Goal: Information Seeking & Learning: Learn about a topic

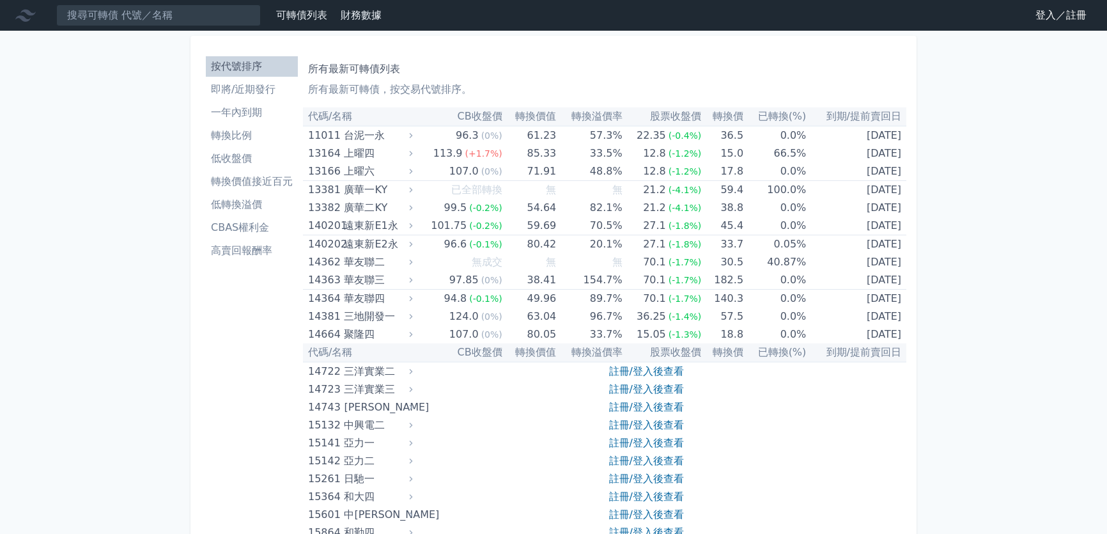
click at [1031, 15] on link "登入／註冊" at bounding box center [1061, 15] width 72 height 20
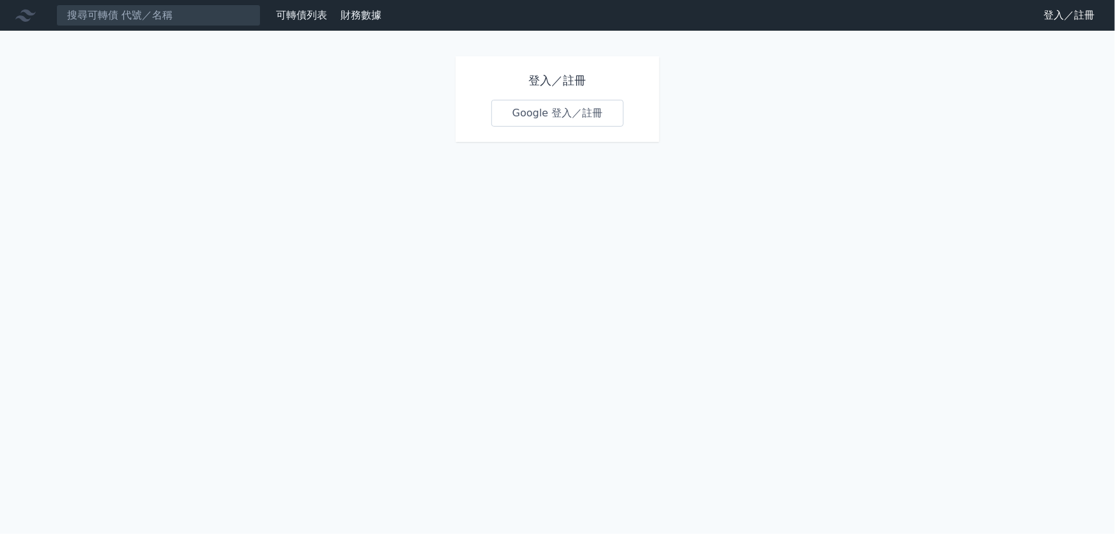
click at [543, 116] on link "Google 登入／註冊" at bounding box center [557, 113] width 133 height 27
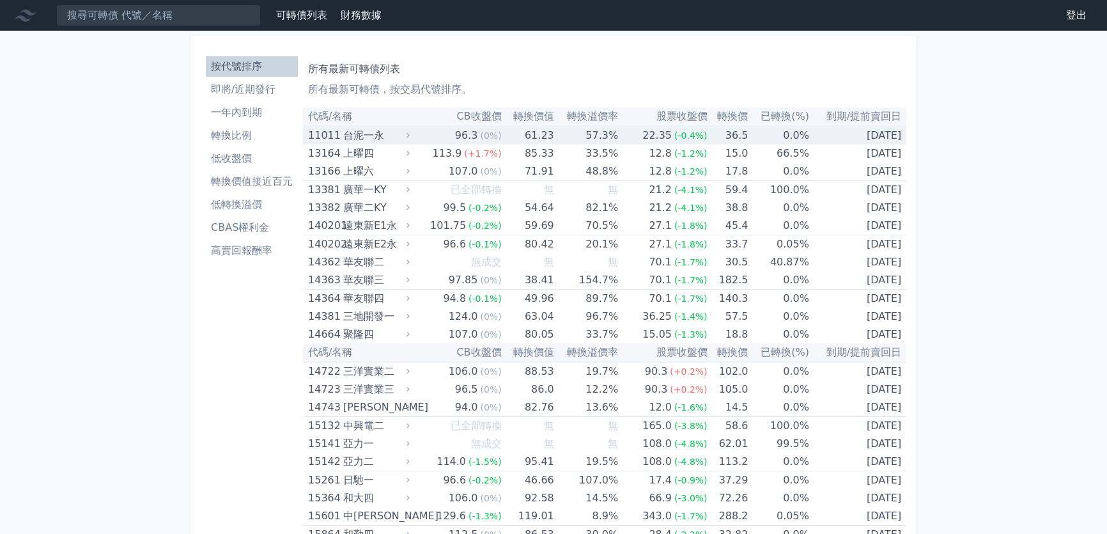
click at [347, 139] on div "台泥一永" at bounding box center [375, 136] width 64 height 18
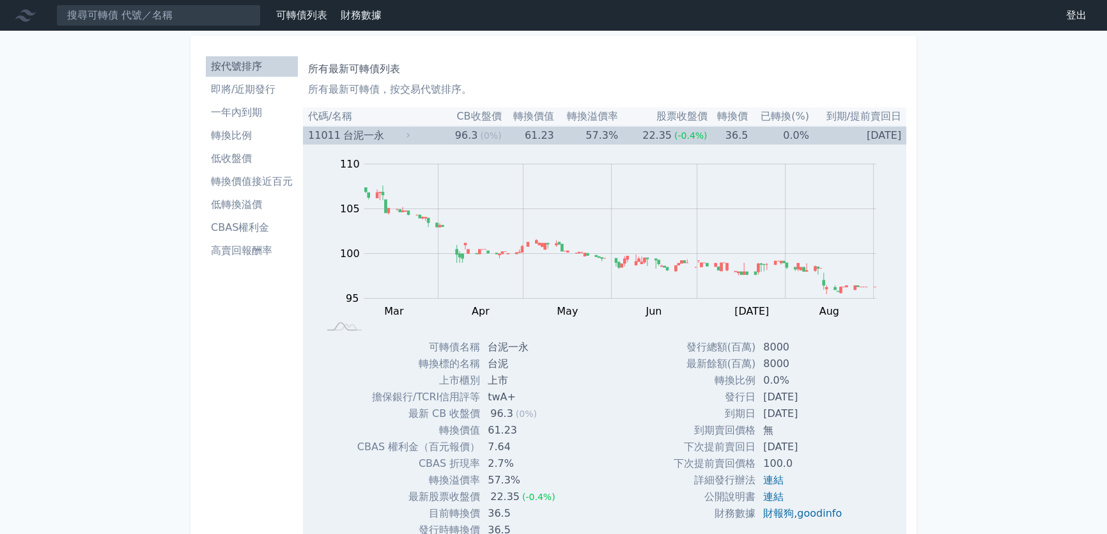
click at [349, 137] on div "台泥一永" at bounding box center [375, 136] width 64 height 18
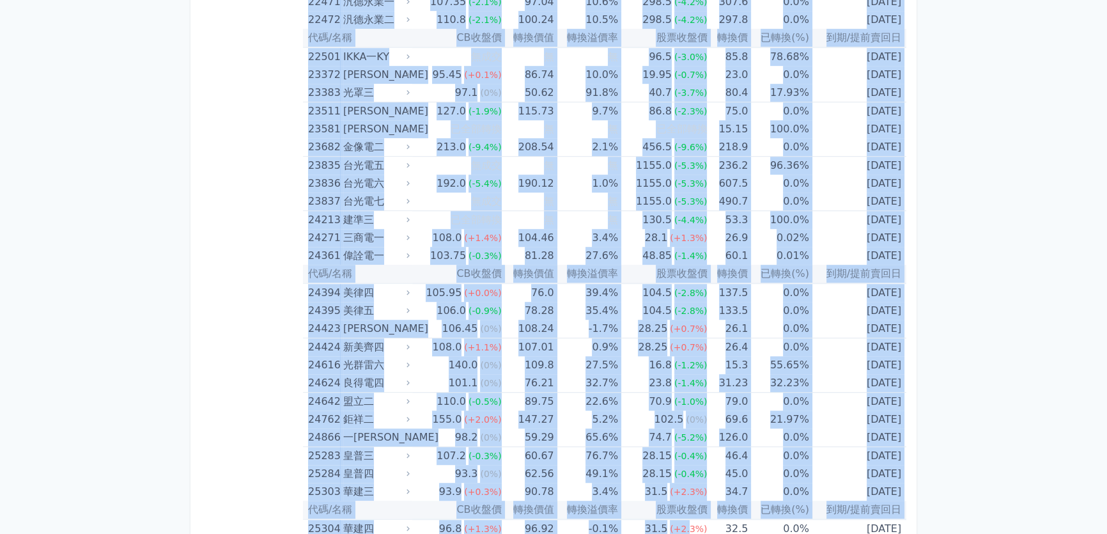
drag, startPoint x: 312, startPoint y: 115, endPoint x: 678, endPoint y: 487, distance: 521.5
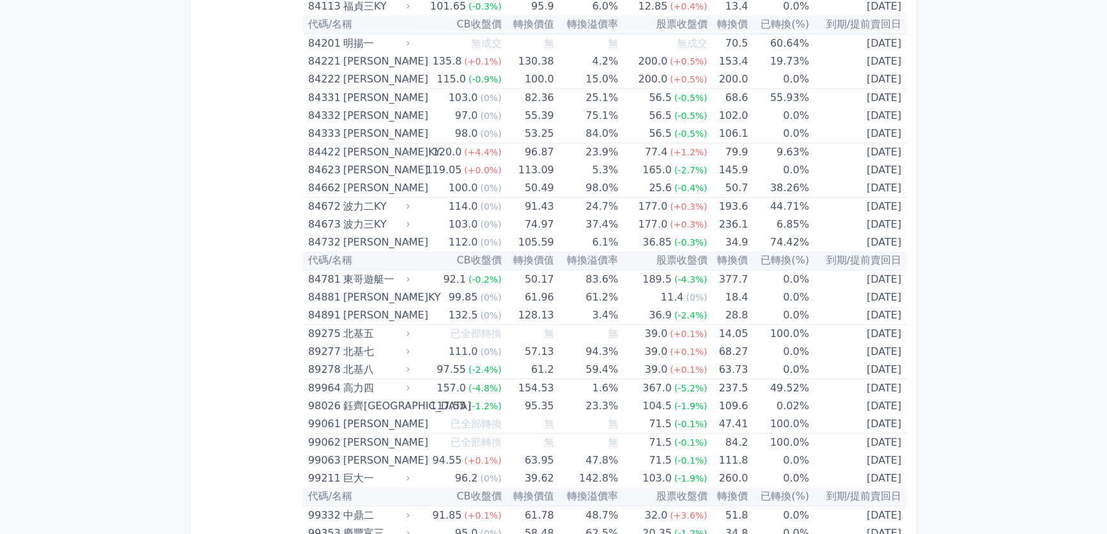
scroll to position [7524, 0]
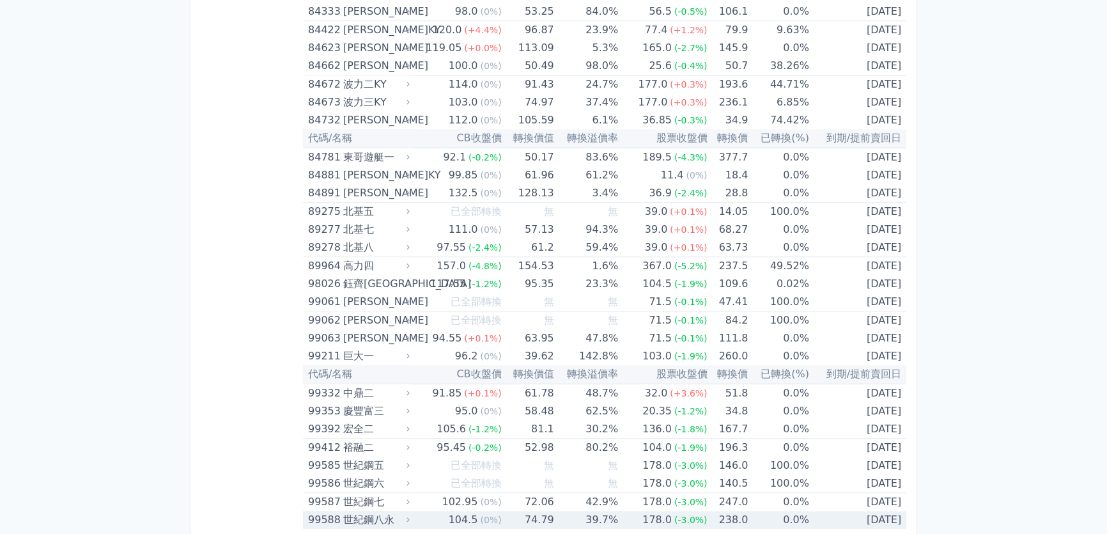
drag, startPoint x: 307, startPoint y: 71, endPoint x: 904, endPoint y: 500, distance: 734.8
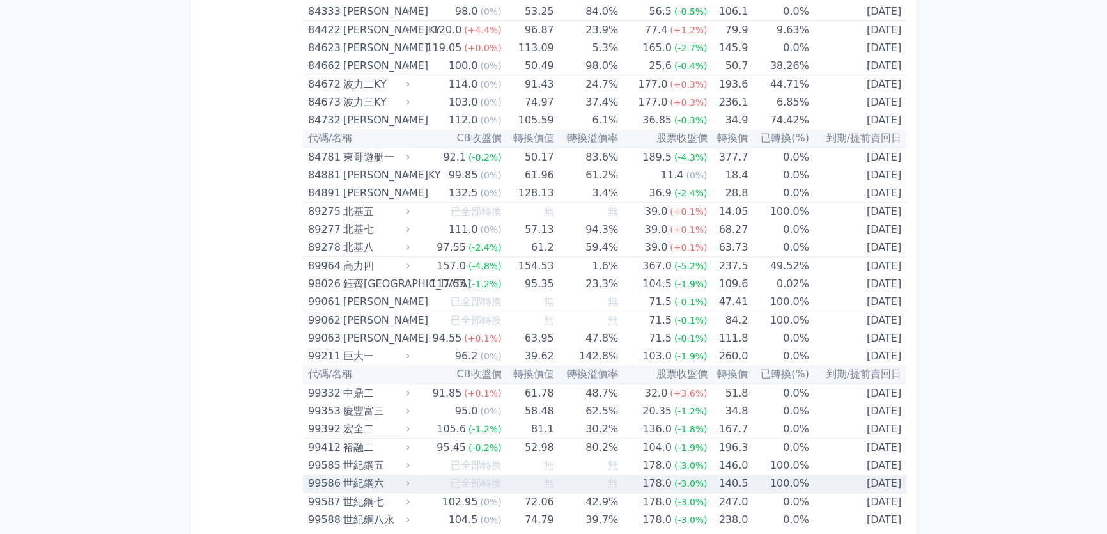
copy table "lo/ip DOlor sita conse adipi eli sed(%) do/eiusm 31900 temp 19.2 (2%) 41.42 60.…"
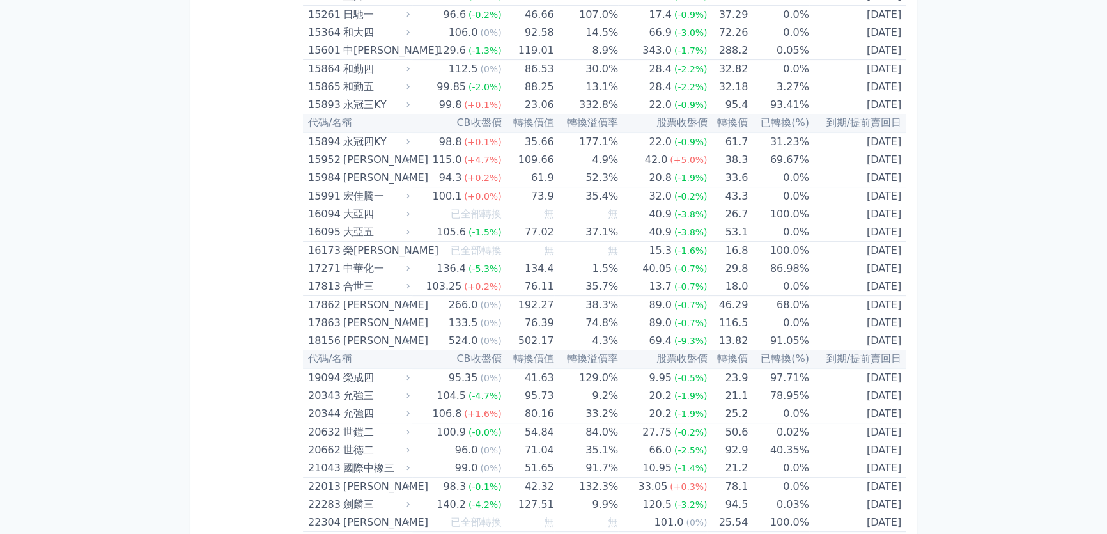
scroll to position [0, 0]
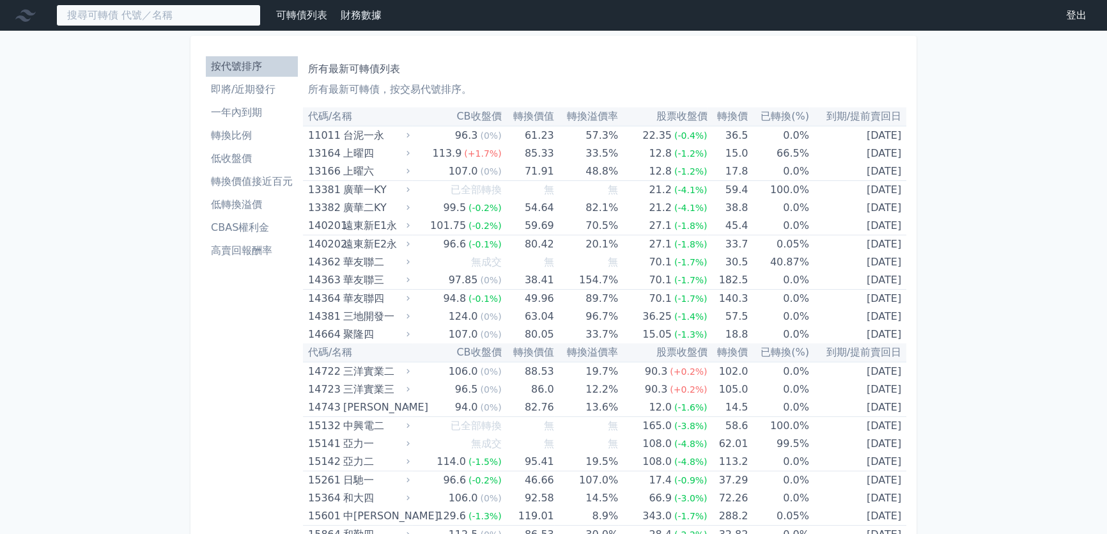
click at [124, 13] on input at bounding box center [158, 15] width 204 height 22
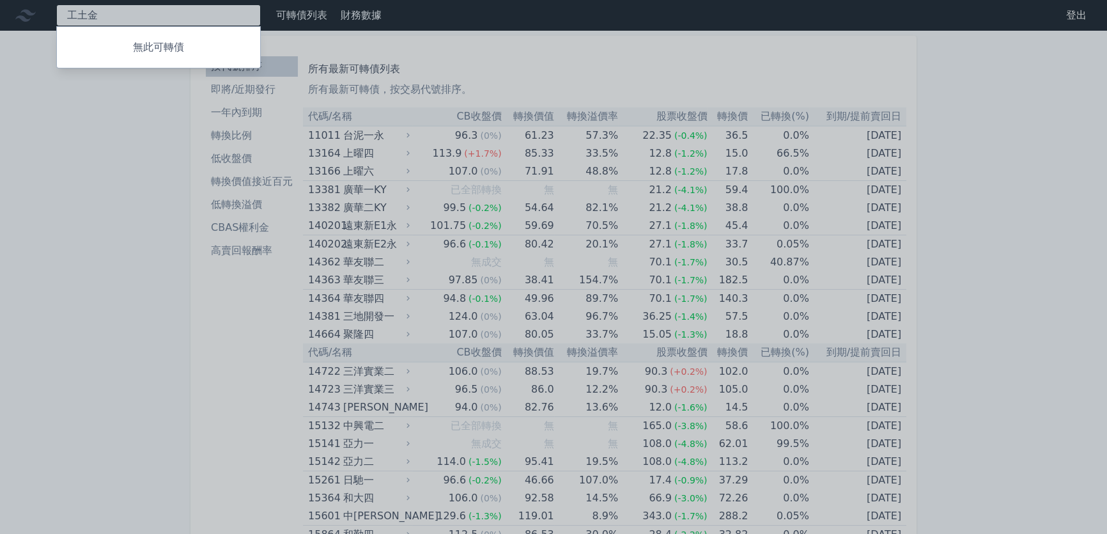
type input "建"
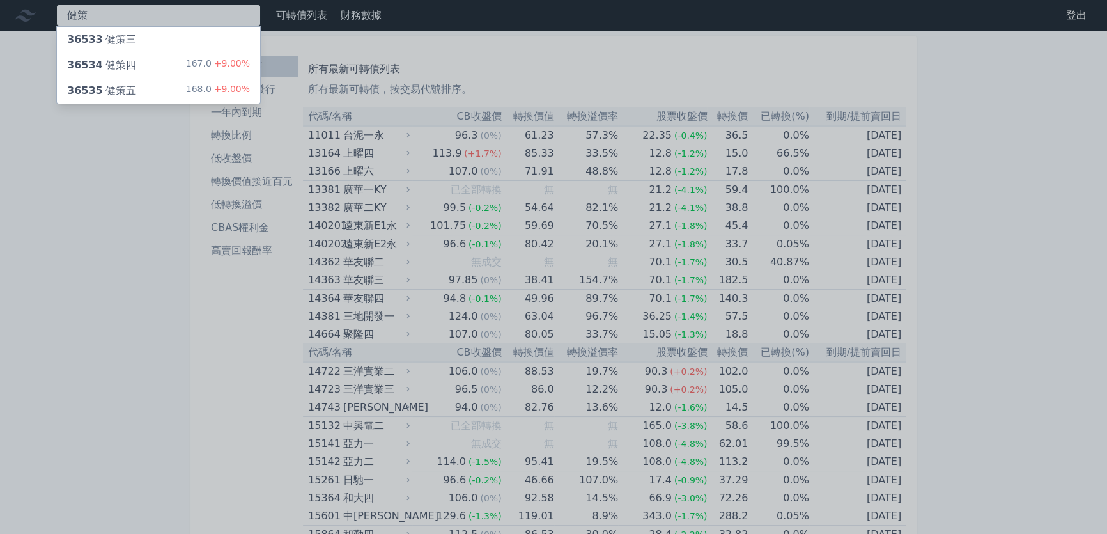
type input "健策"
click at [131, 71] on div "36534 健策四 167.0 +9.00%" at bounding box center [158, 65] width 203 height 26
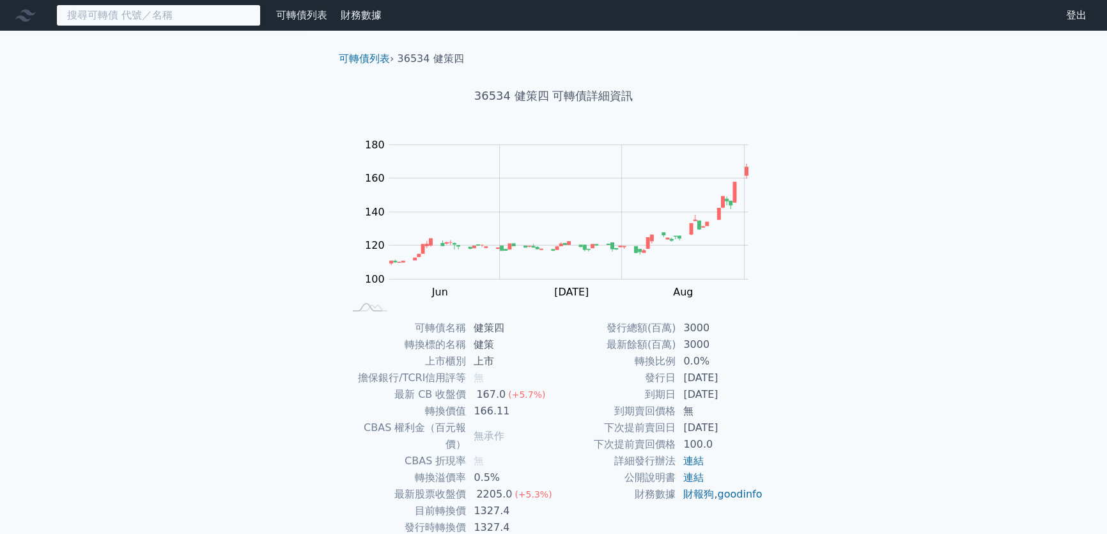
click at [185, 8] on input at bounding box center [158, 15] width 204 height 22
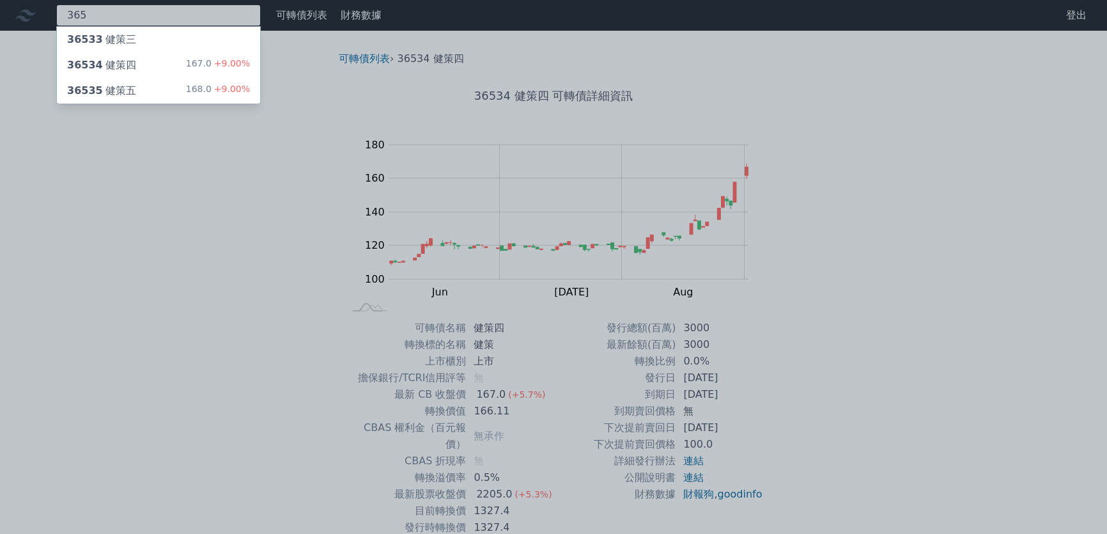
type input "365"
click at [155, 84] on div "36535 健策五 168.0 +9.00%" at bounding box center [158, 91] width 203 height 26
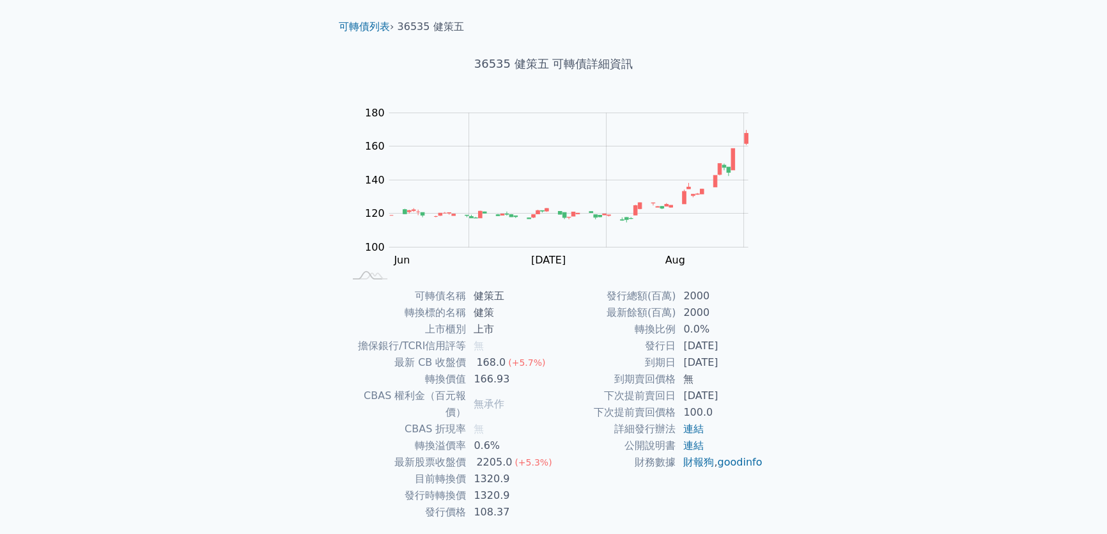
scroll to position [58, 0]
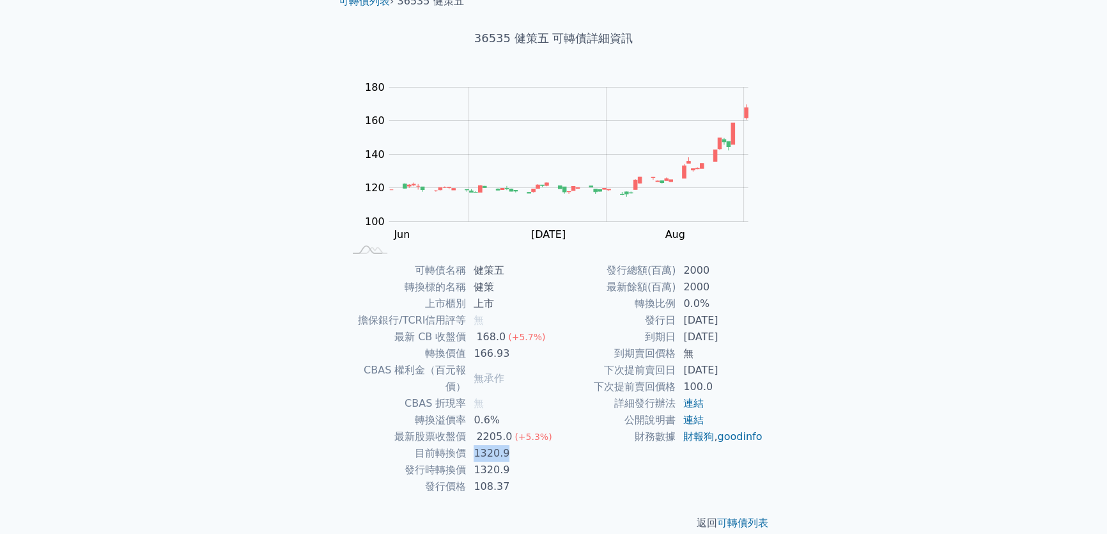
drag, startPoint x: 474, startPoint y: 443, endPoint x: 515, endPoint y: 443, distance: 41.5
click at [516, 445] on td "1320.9" at bounding box center [510, 453] width 88 height 17
click at [465, 293] on td "轉換標的名稱" at bounding box center [405, 287] width 122 height 17
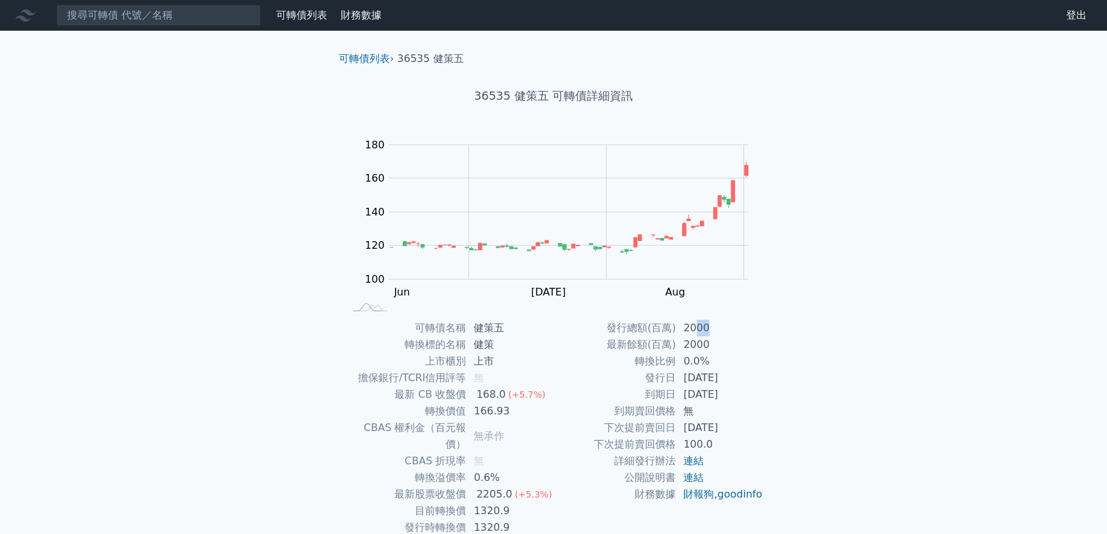
drag, startPoint x: 697, startPoint y: 324, endPoint x: 714, endPoint y: 323, distance: 17.9
click at [714, 323] on td "2000" at bounding box center [719, 328] width 88 height 17
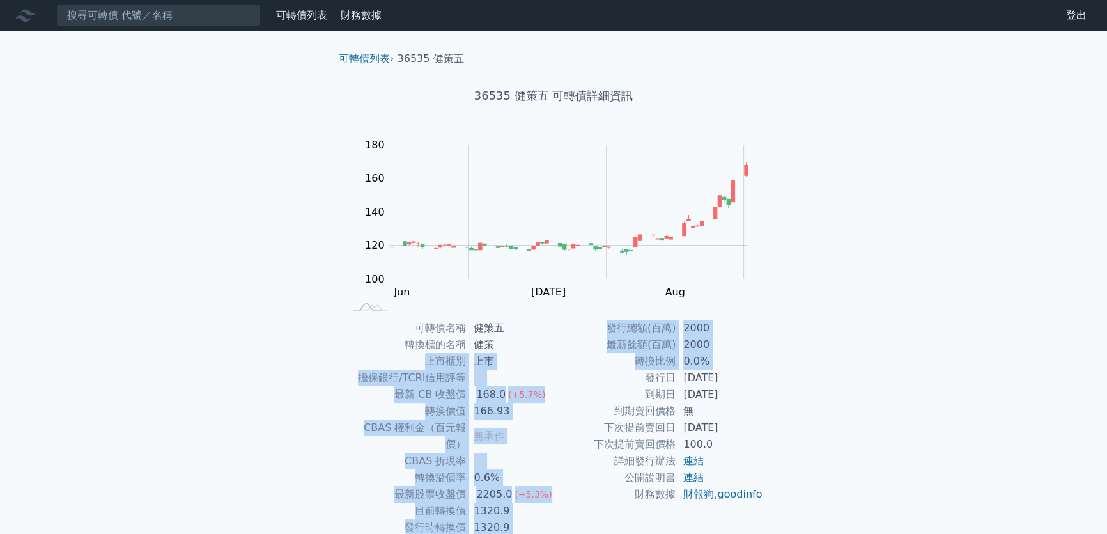
drag, startPoint x: 538, startPoint y: 340, endPoint x: 555, endPoint y: 374, distance: 38.0
click at [555, 374] on div "可轉債名稱 健策五 轉換標的名稱 健策 上市櫃別 上市 擔保銀行/TCRI信用評等 無 最新 CB 收盤價 168.0 (+5.7%) 轉換價值 166.93…" at bounding box center [553, 436] width 450 height 233
click at [529, 359] on td "上市" at bounding box center [510, 361] width 88 height 17
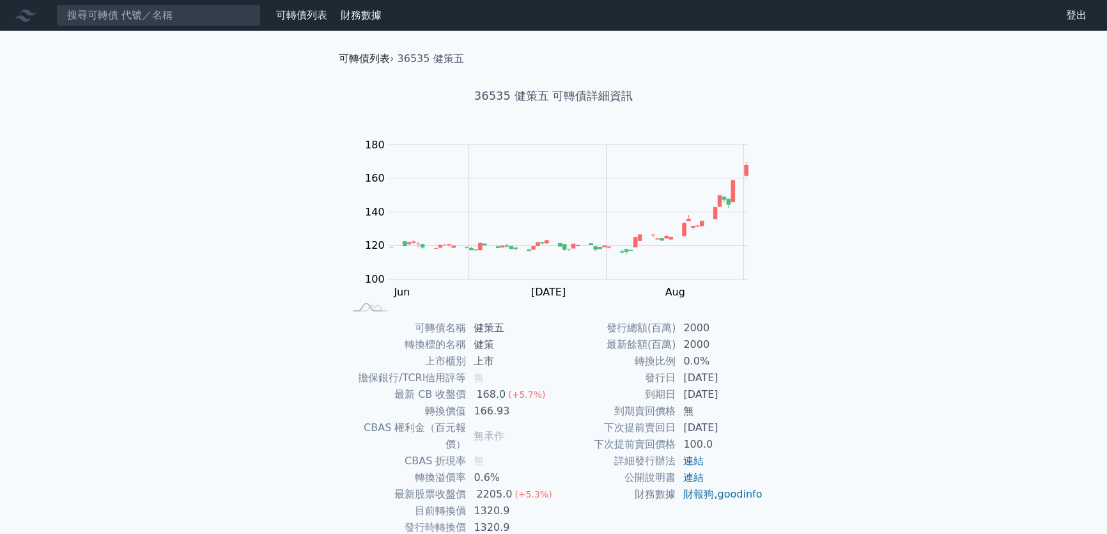
click at [360, 57] on link "可轉債列表" at bounding box center [364, 58] width 51 height 12
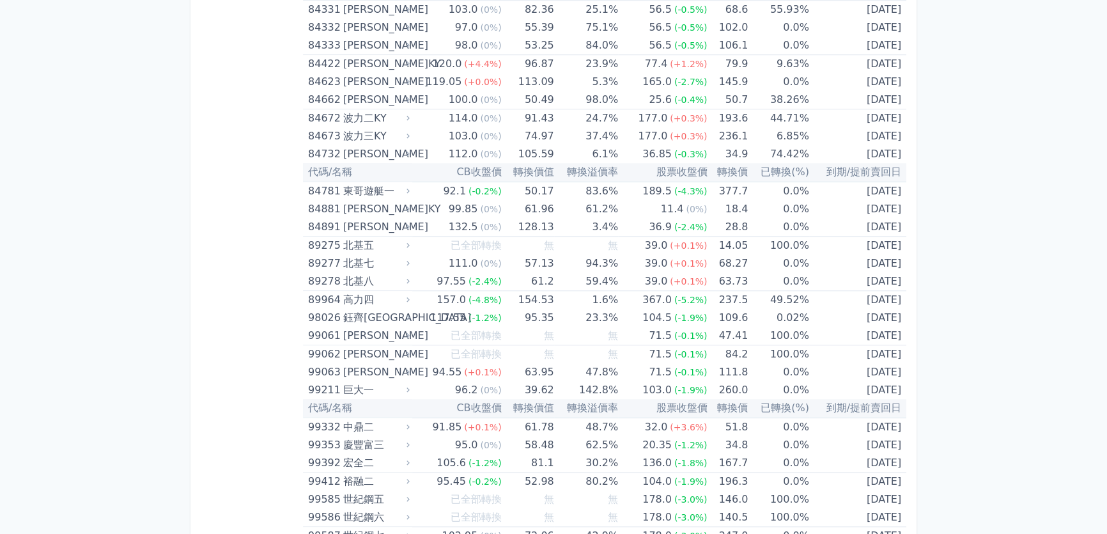
scroll to position [7524, 0]
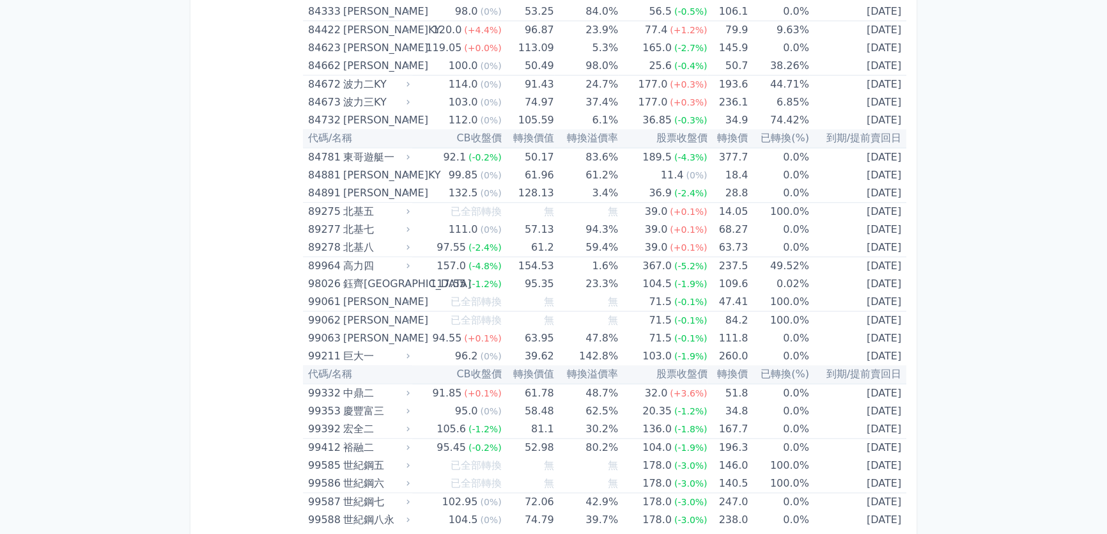
drag, startPoint x: 311, startPoint y: 114, endPoint x: 909, endPoint y: 505, distance: 714.1
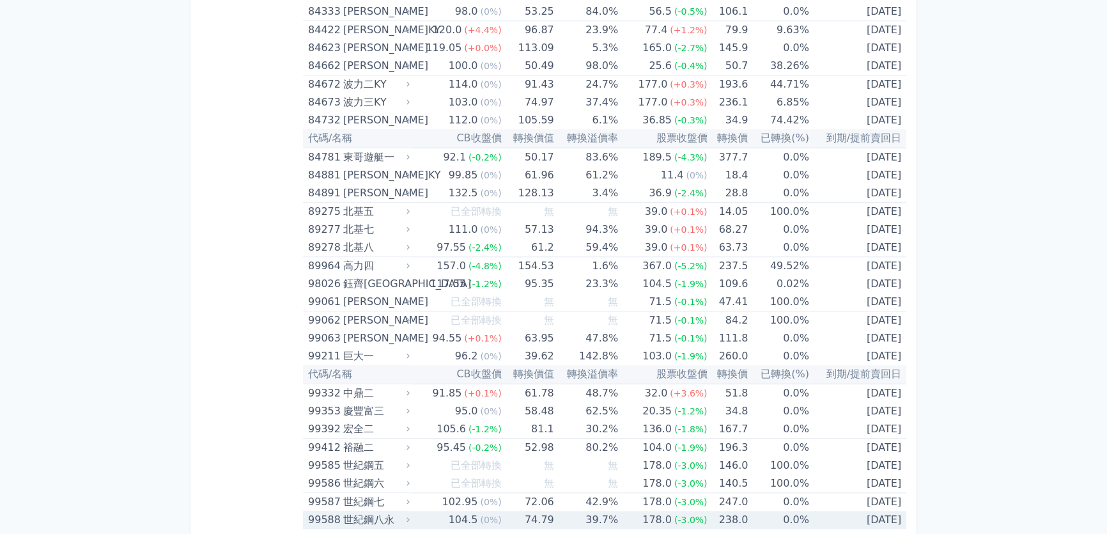
copy table
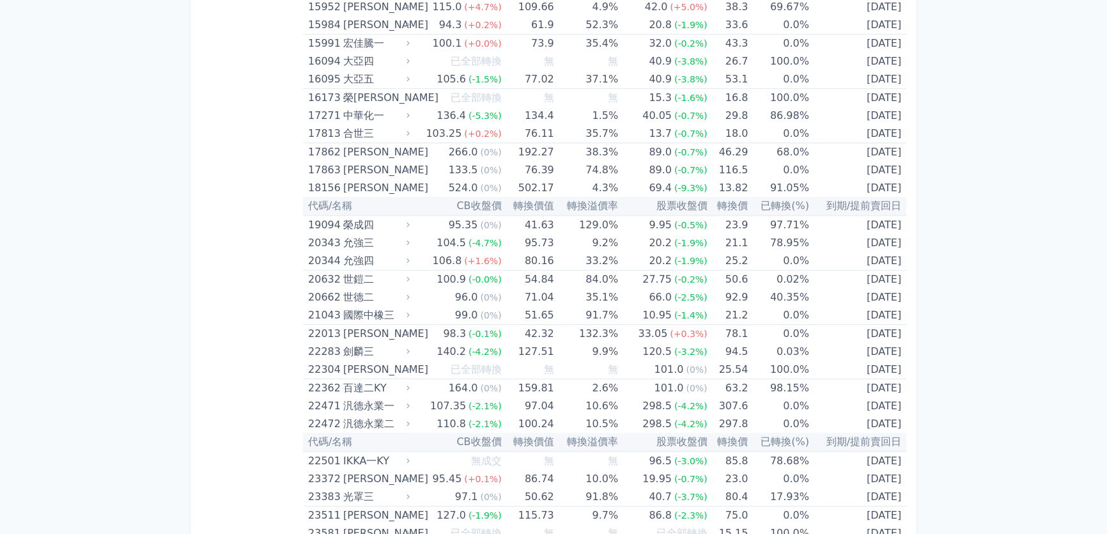
scroll to position [151, 0]
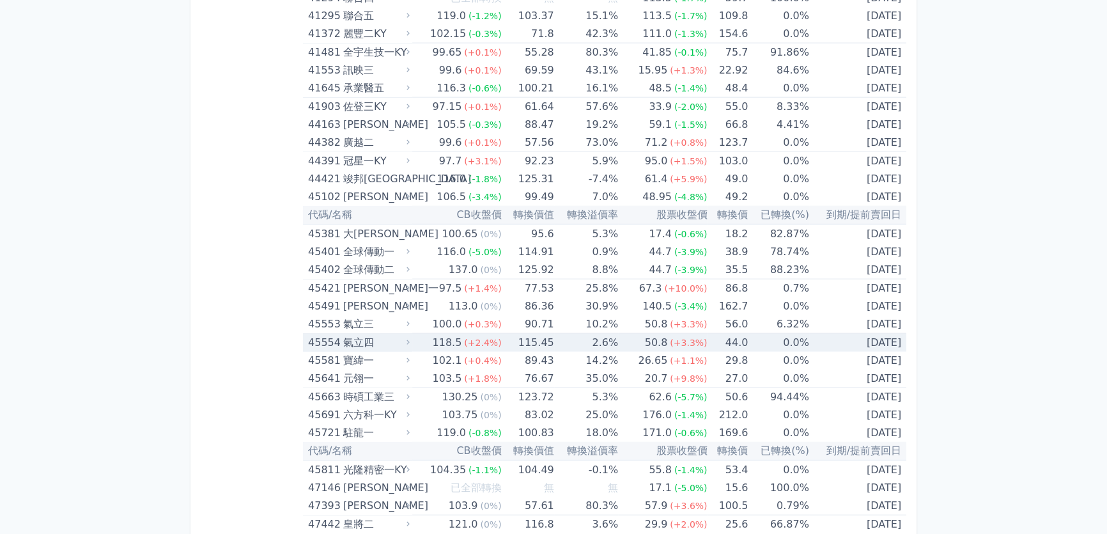
scroll to position [3694, 0]
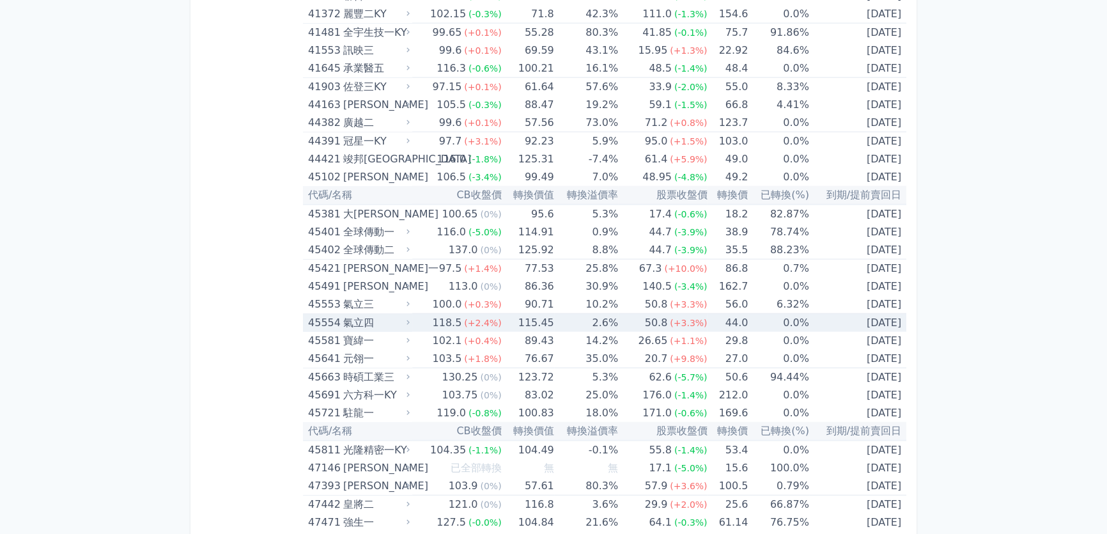
click at [321, 315] on div "45554" at bounding box center [324, 323] width 32 height 18
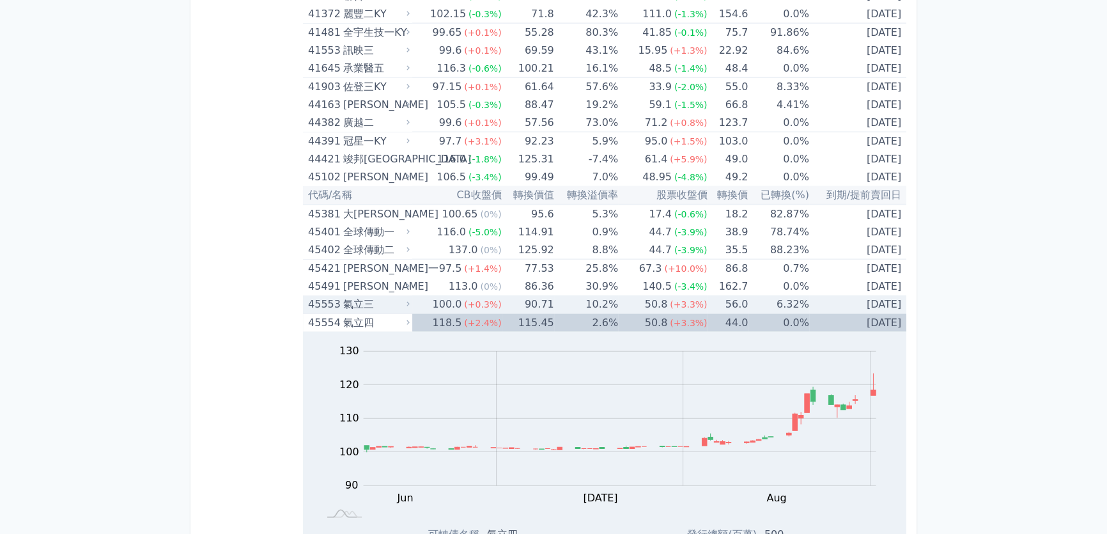
click at [334, 295] on div "45553" at bounding box center [324, 304] width 32 height 18
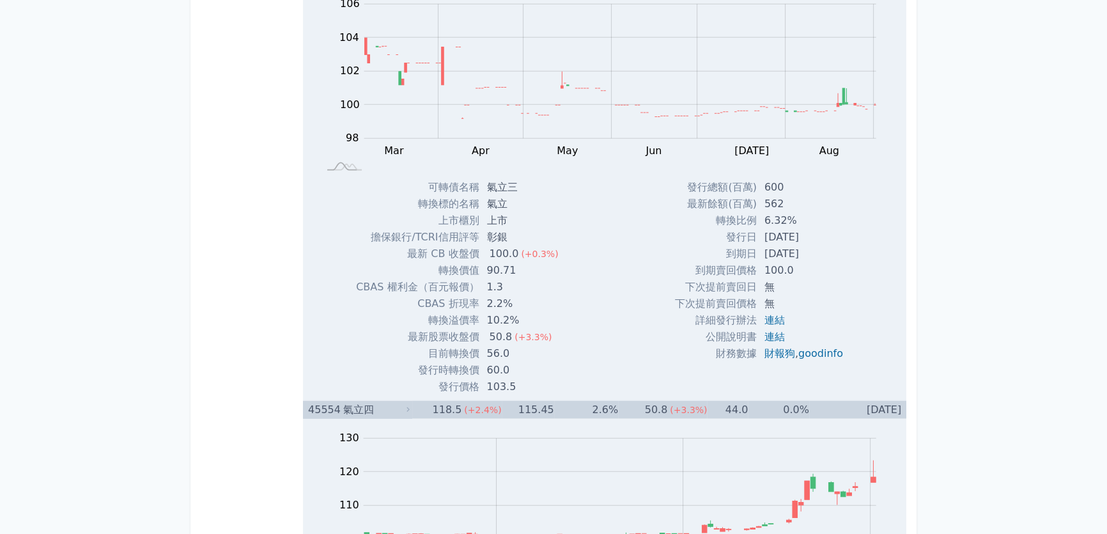
scroll to position [4043, 0]
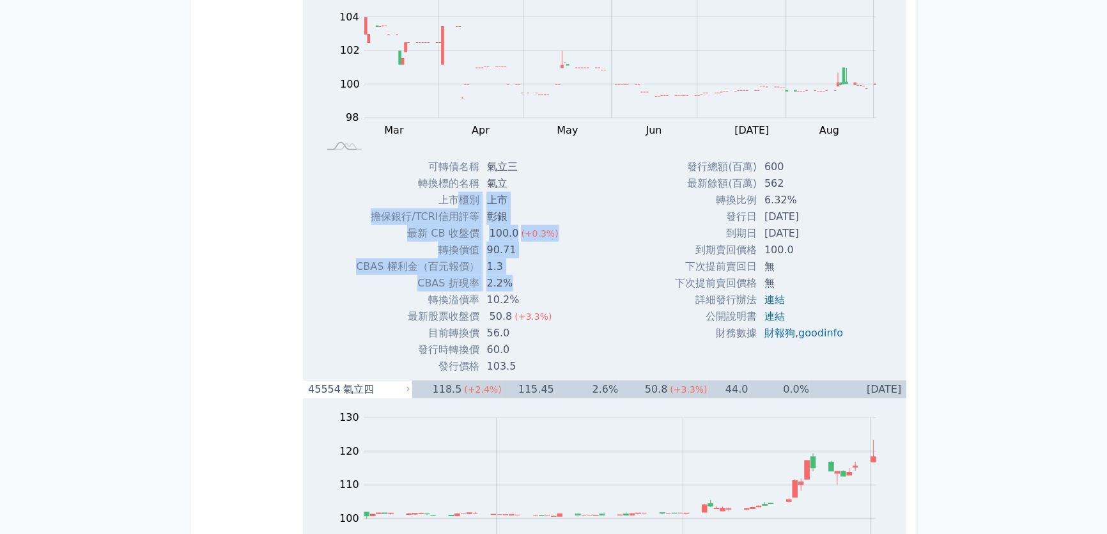
drag, startPoint x: 456, startPoint y: 189, endPoint x: 546, endPoint y: 275, distance: 123.8
click at [546, 275] on tbody "可轉債名稱 氣立三 轉換標的名稱 氣立 上市櫃別 上市 擔保銀行/TCRI信用評等 彰銀 最新 CB 收盤價 100.0 (+0.3%)" at bounding box center [462, 266] width 212 height 216
click at [544, 275] on td "2.2%" at bounding box center [523, 283] width 89 height 17
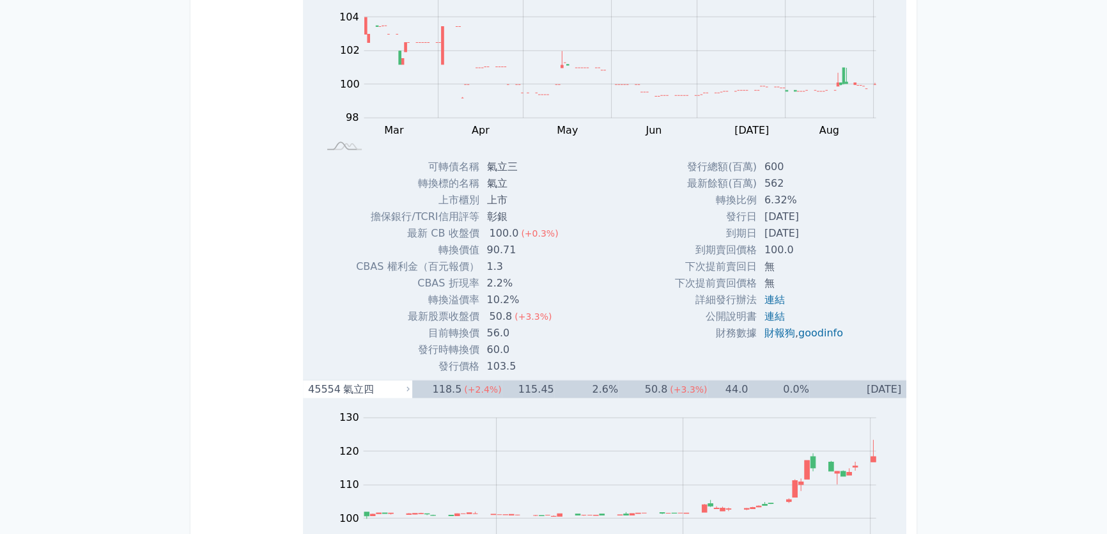
drag, startPoint x: 469, startPoint y: 224, endPoint x: 426, endPoint y: 132, distance: 101.8
click at [466, 225] on td "最新 CB 收盤價" at bounding box center [417, 233] width 123 height 17
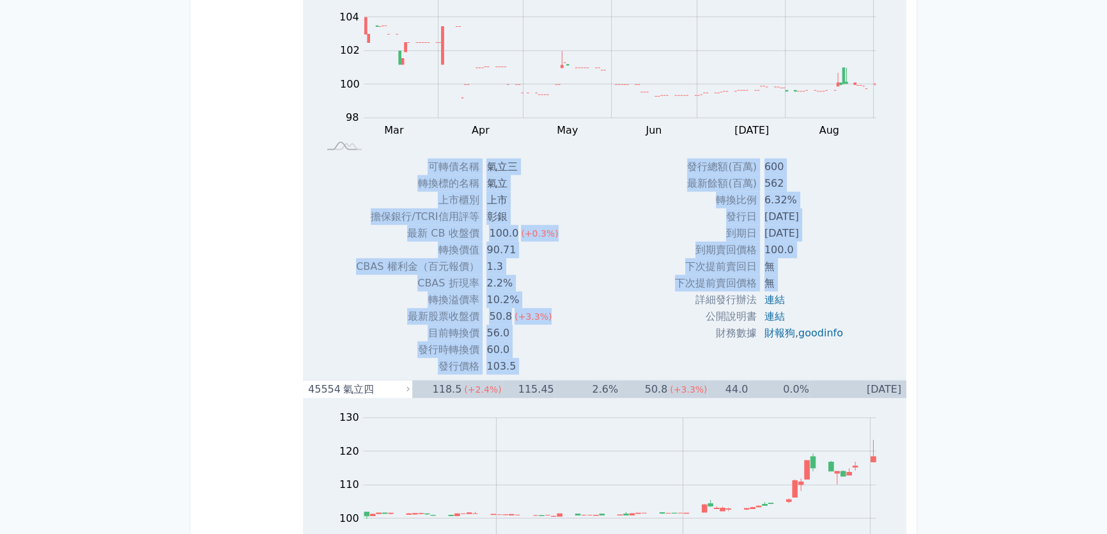
drag, startPoint x: 425, startPoint y: 131, endPoint x: 668, endPoint y: 300, distance: 296.6
click at [672, 300] on div "Zoom Out 104 97 98 99 100 108 102 106 104 96 94 L Mar Apr May Jun [DATE] Aug Se…" at bounding box center [604, 169] width 603 height 410
click at [568, 282] on div "可轉債名稱 氣立三 轉換標的名稱 氣立 上市櫃別 上市 擔保銀行/TCRI信用評等 彰銀 最新 CB 收盤價 100.0 (+0.3%) 轉換價值 1.3" at bounding box center [462, 266] width 243 height 216
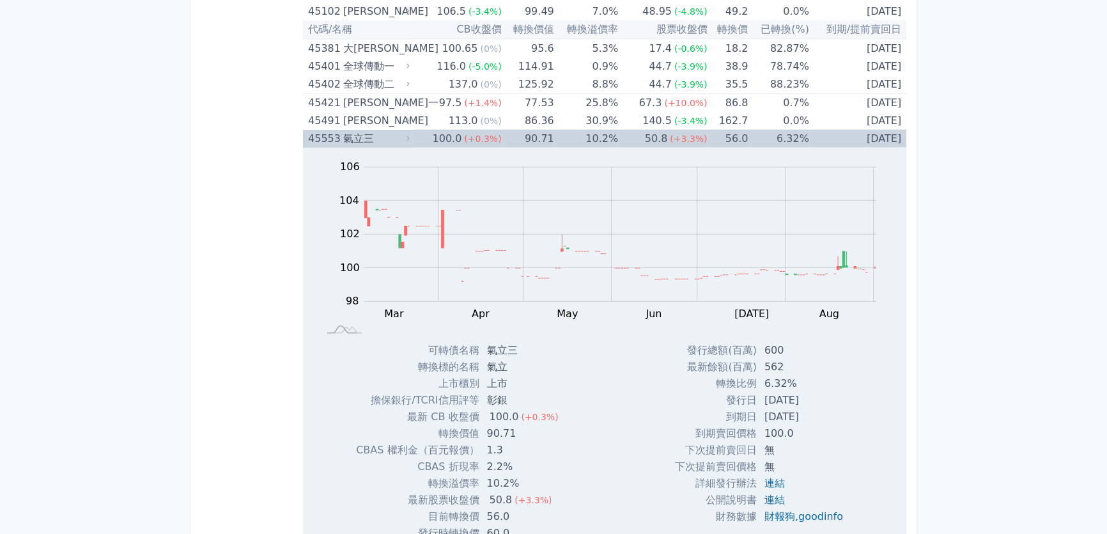
scroll to position [3927, 0]
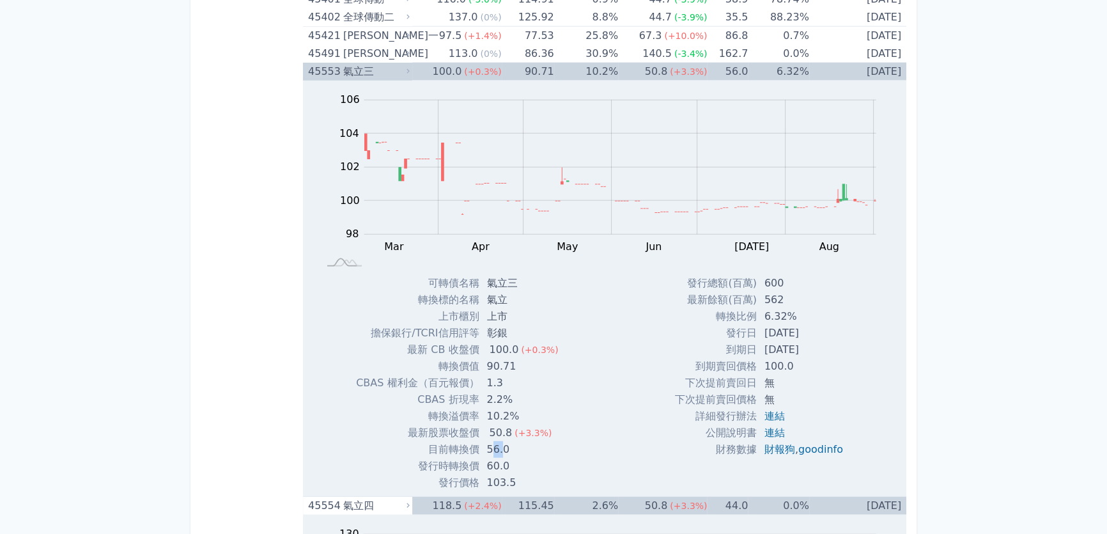
drag, startPoint x: 490, startPoint y: 443, endPoint x: 500, endPoint y: 443, distance: 10.2
click at [500, 443] on td "56.0" at bounding box center [523, 449] width 89 height 17
click at [382, 66] on div "氣立三" at bounding box center [375, 72] width 64 height 18
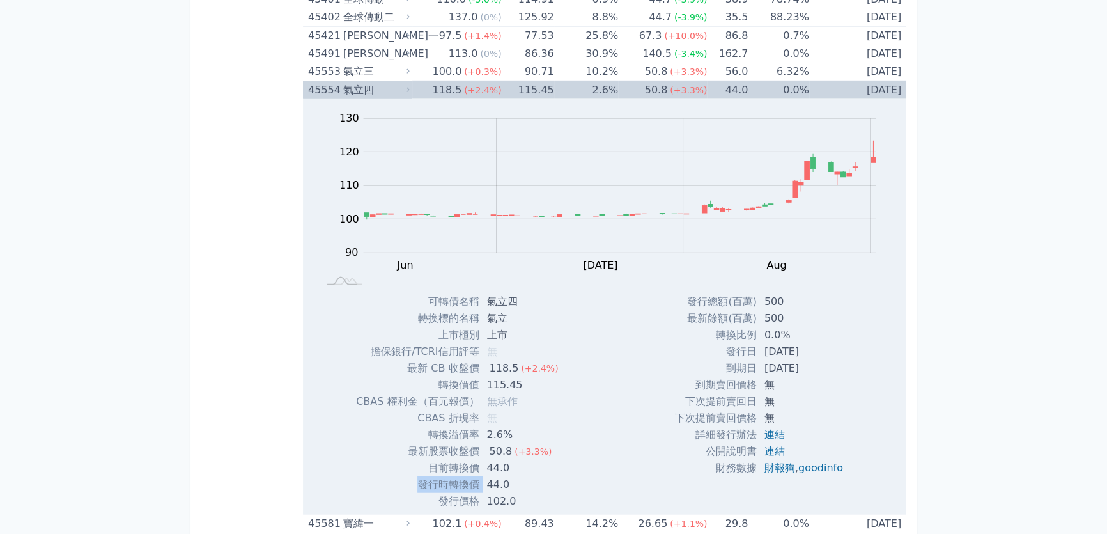
drag, startPoint x: 487, startPoint y: 470, endPoint x: 517, endPoint y: 466, distance: 30.4
click at [517, 466] on tbody "可轉債名稱 氣立四 轉換標的名稱 氣立 上市櫃別 上市 擔保銀行/TCRI信用評等 無 最新 CB 收盤價 118.5 (+2.4%) 無" at bounding box center [462, 401] width 212 height 216
drag, startPoint x: 757, startPoint y: 344, endPoint x: 825, endPoint y: 341, distance: 67.8
click at [825, 343] on td "[DATE]" at bounding box center [805, 351] width 96 height 17
copy td "[DATE]"
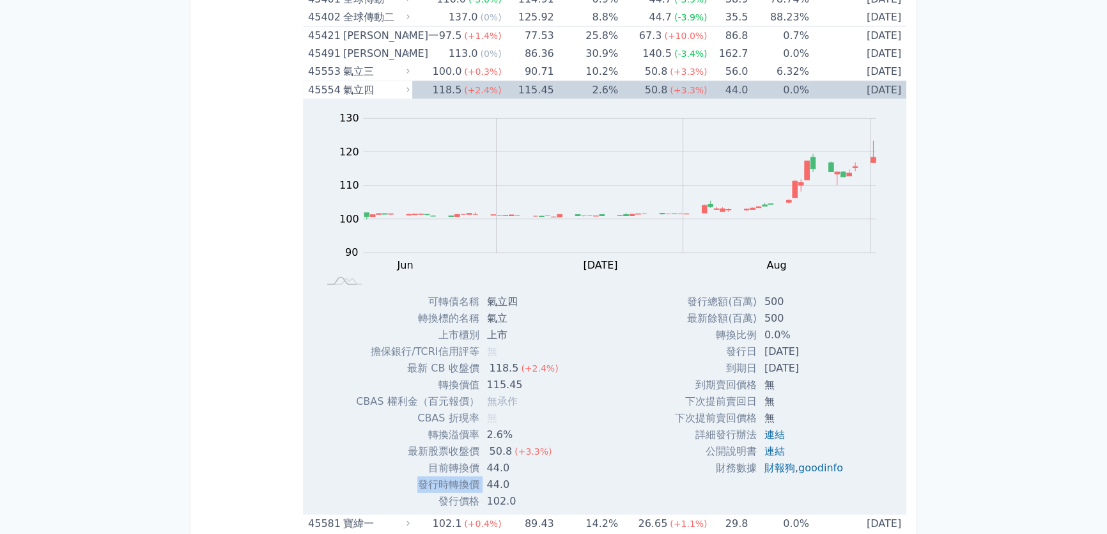
copy td "[DATE]"
